Goal: Task Accomplishment & Management: Use online tool/utility

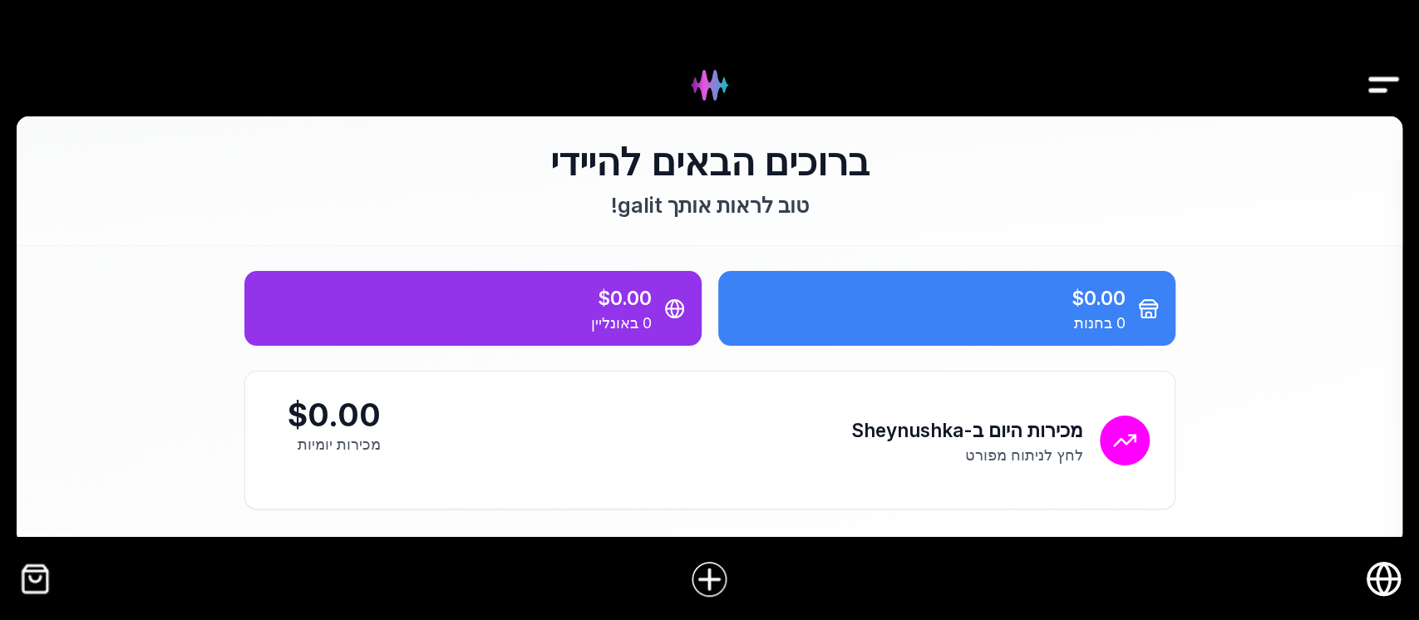
click at [1388, 84] on img "Drawer" at bounding box center [1383, 85] width 37 height 64
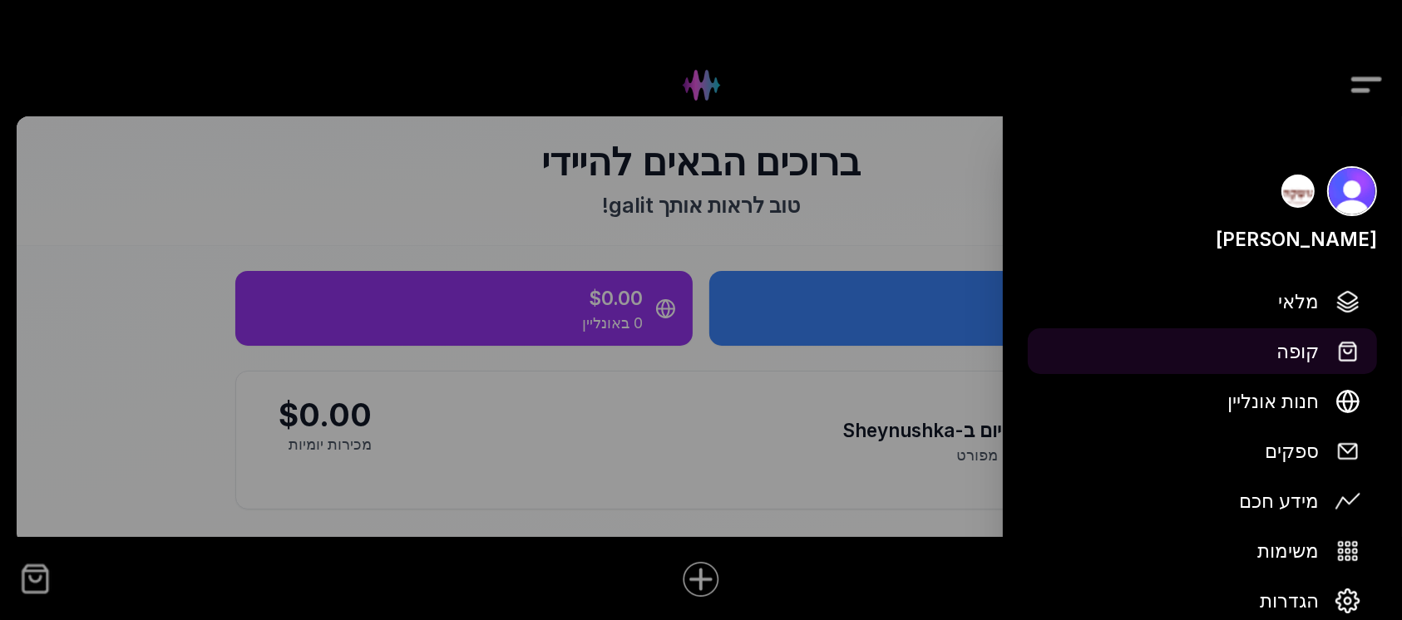
click at [1297, 348] on span "קופה" at bounding box center [1297, 351] width 42 height 29
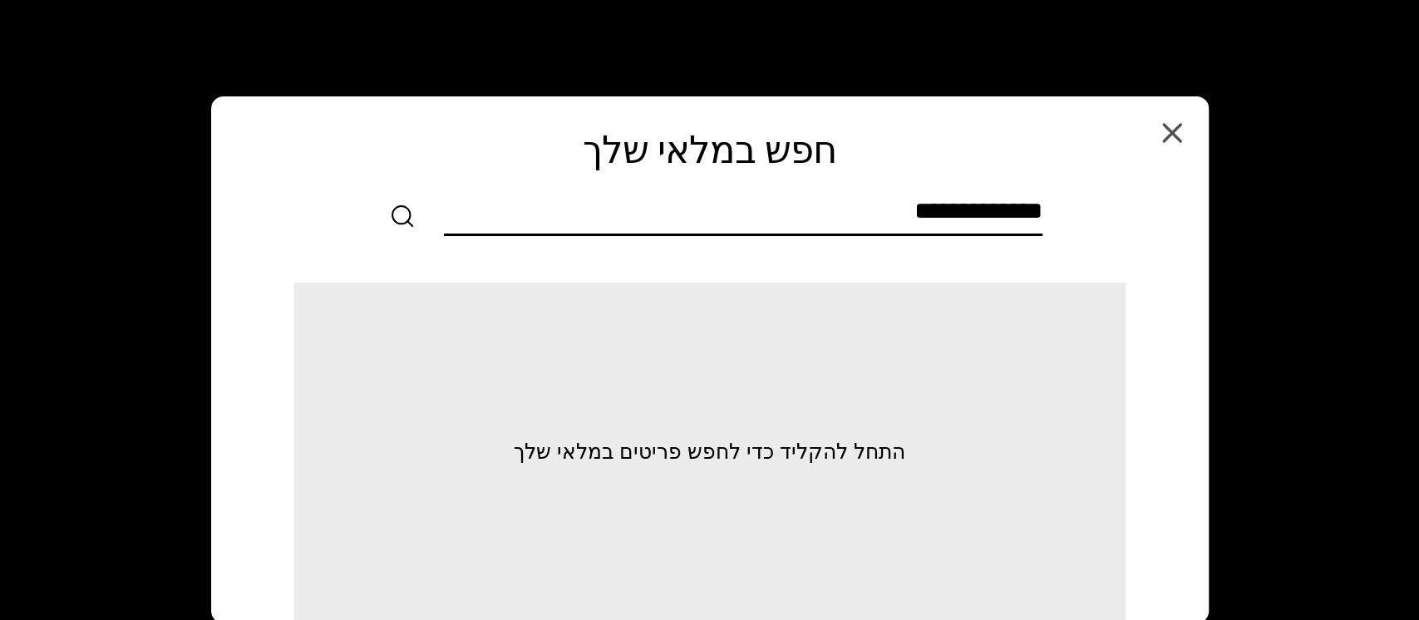
click at [1035, 207] on input "text" at bounding box center [743, 214] width 599 height 37
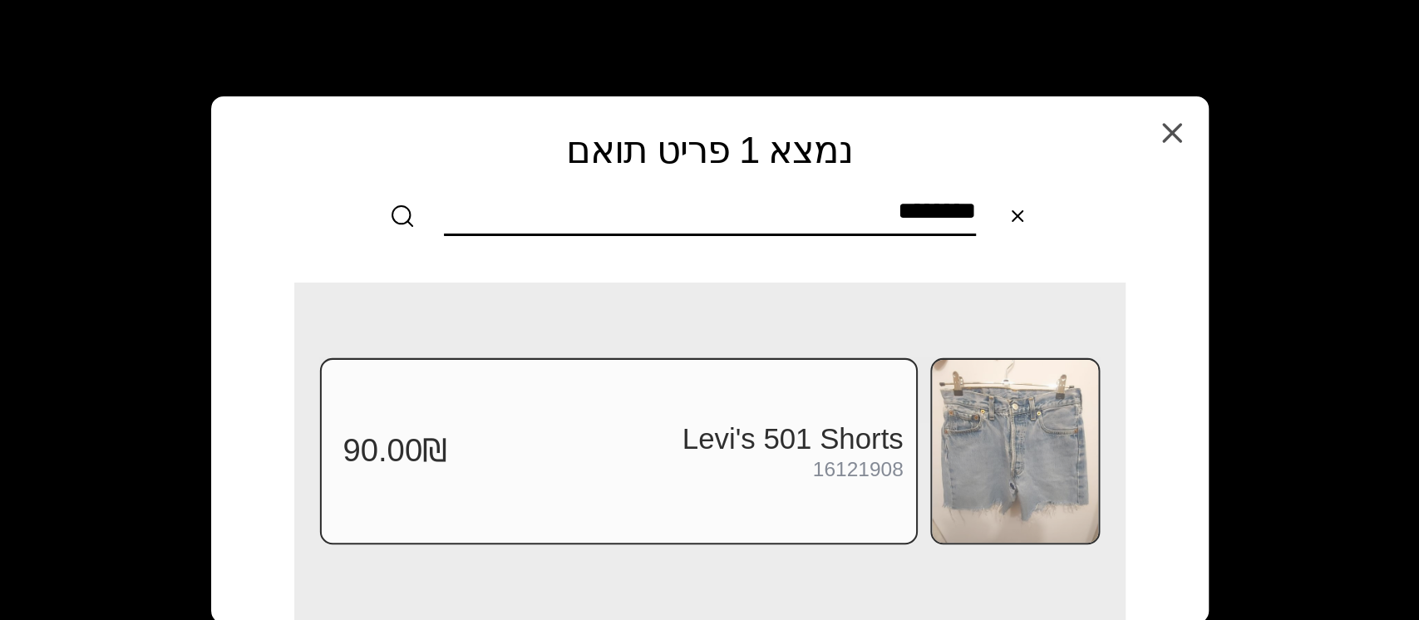
type input "********"
click at [1014, 435] on img at bounding box center [1015, 451] width 166 height 183
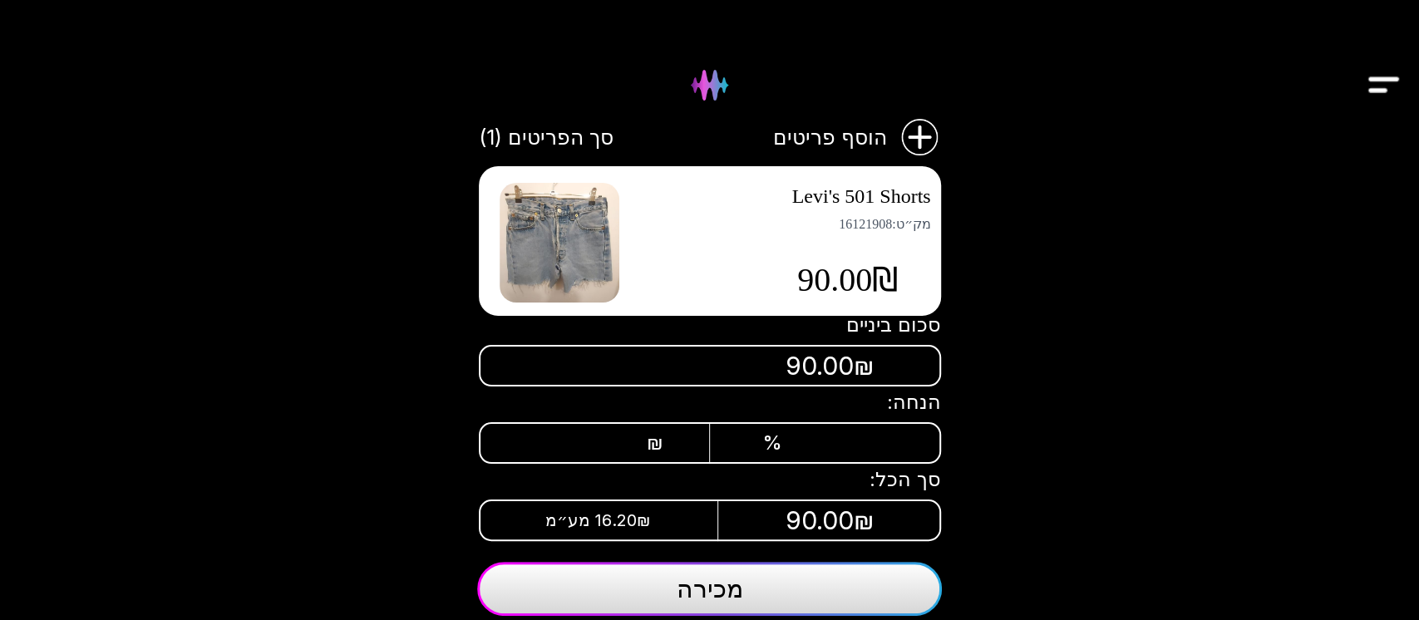
click at [792, 583] on button "מכירה" at bounding box center [709, 589] width 465 height 54
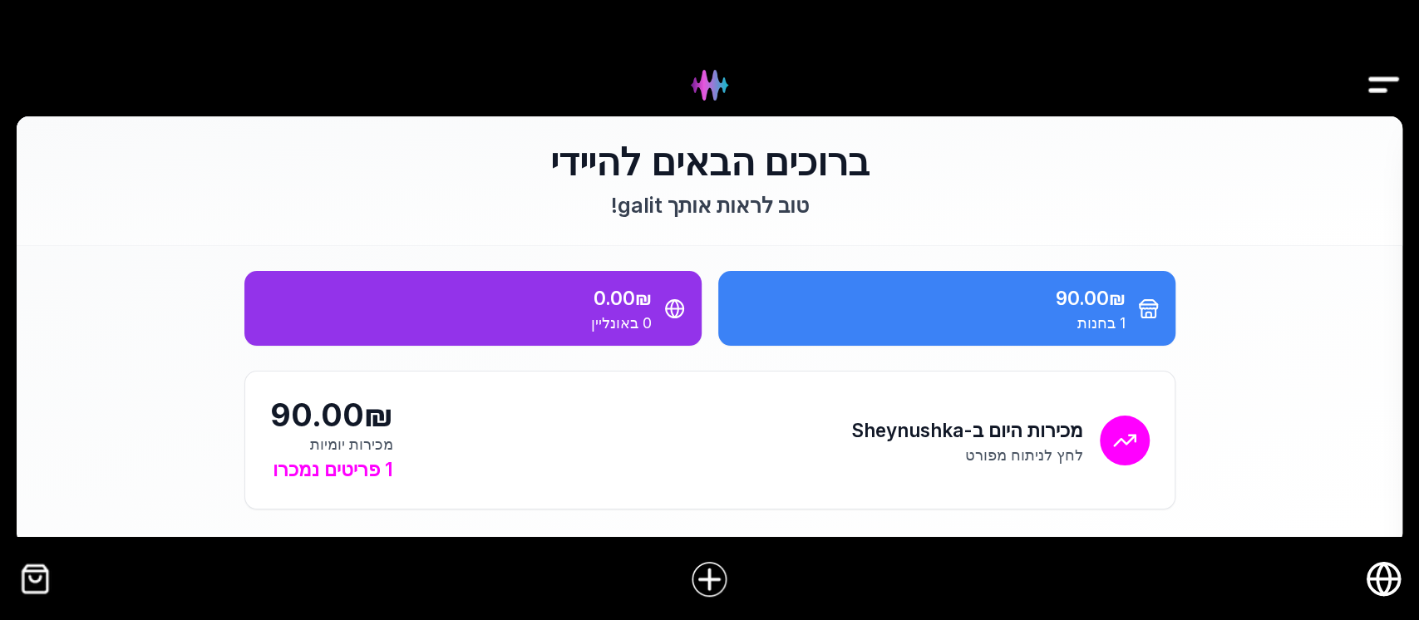
click at [1366, 85] on img "Drawer" at bounding box center [1383, 85] width 37 height 64
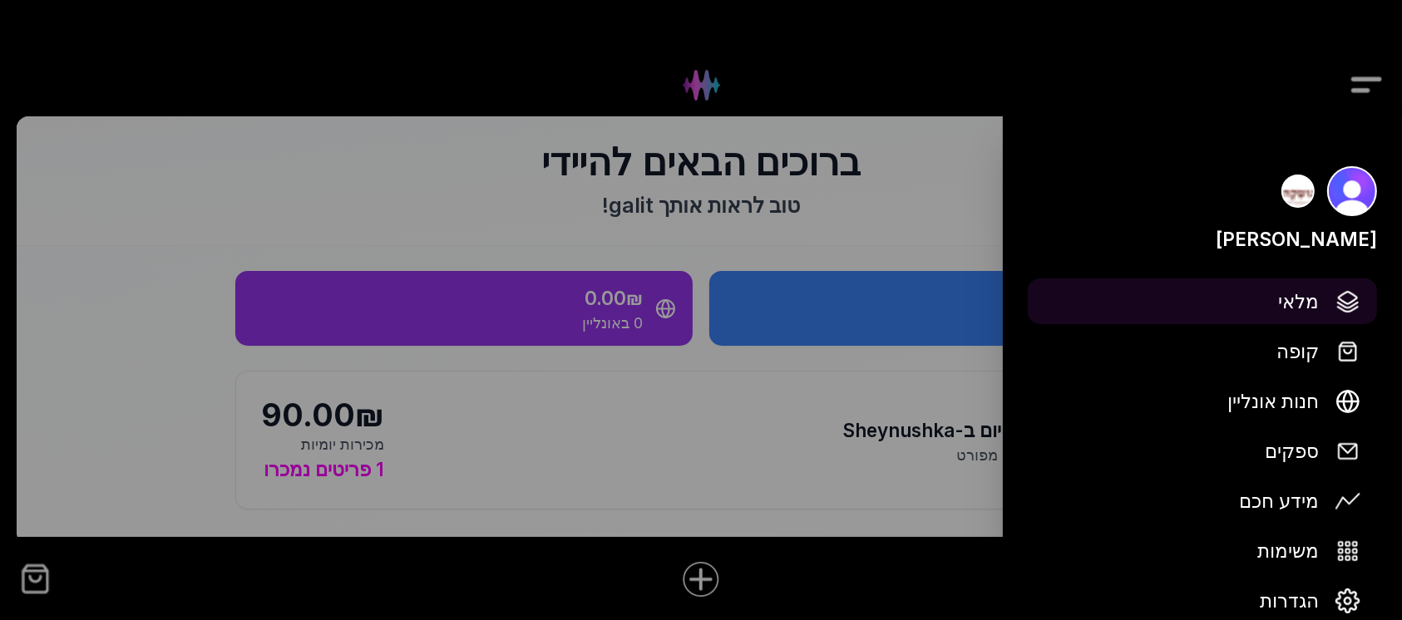
click at [1301, 298] on span "מלאי" at bounding box center [1298, 301] width 41 height 29
